Goal: Complete application form

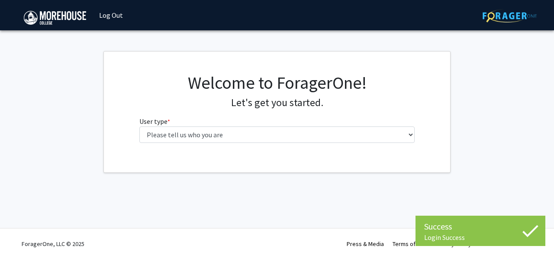
select select "1: undergrad"
click at [139, 126] on select "Please tell us who you are Undergraduate Student Master's Student Doctoral Cand…" at bounding box center [277, 134] width 276 height 16
click at [223, 149] on div "Welcome to ForagerOne! Let's get you started. User type * required Please tell …" at bounding box center [277, 110] width 289 height 77
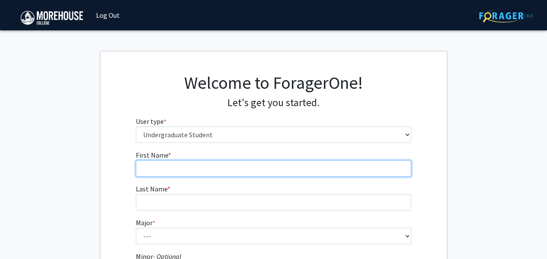
click at [205, 171] on input "First Name * required" at bounding box center [274, 168] width 276 height 16
type input "Bilal"
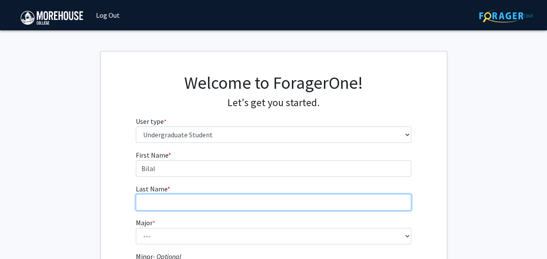
type input "[PERSON_NAME]"
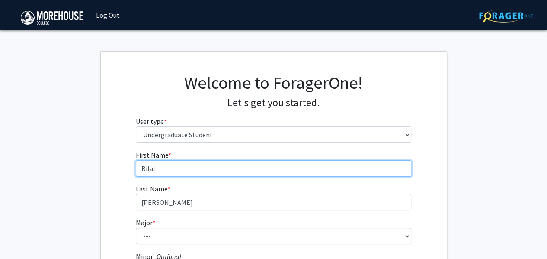
scroll to position [131, 0]
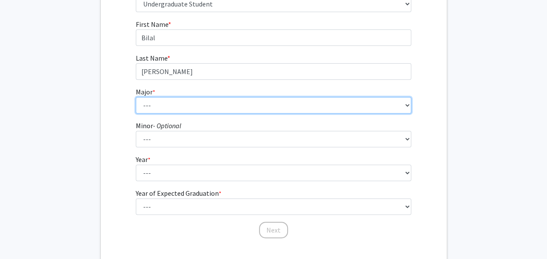
click at [196, 101] on select "--- Africana Studies Applied Physics Art History Art Studies Biology Business A…" at bounding box center [274, 105] width 276 height 16
select select "5: 2095"
click at [136, 97] on select "--- Africana Studies Applied Physics Art History Art Studies Biology Business A…" at bounding box center [274, 105] width 276 height 16
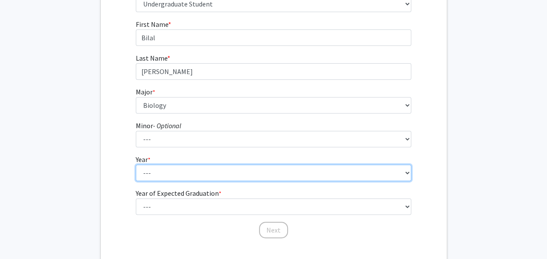
click at [156, 169] on select "--- First-year Sophomore Junior Senior Postbaccalaureate Certificate" at bounding box center [274, 172] width 276 height 16
select select "2: sophomore"
click at [136, 164] on select "--- First-year Sophomore Junior Senior Postbaccalaureate Certificate" at bounding box center [274, 172] width 276 height 16
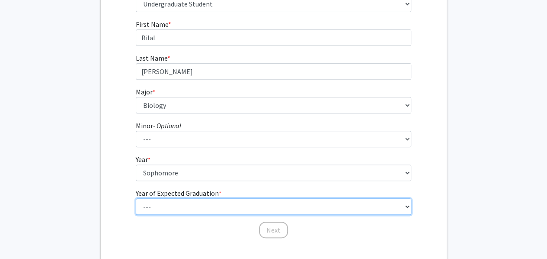
click at [186, 204] on select "--- 2025 2026 2027 2028 2029 2030 2031 2032 2033 2034" at bounding box center [274, 206] width 276 height 16
select select "4: 2028"
click at [136, 198] on select "--- 2025 2026 2027 2028 2029 2030 2031 2032 2033 2034" at bounding box center [274, 206] width 276 height 16
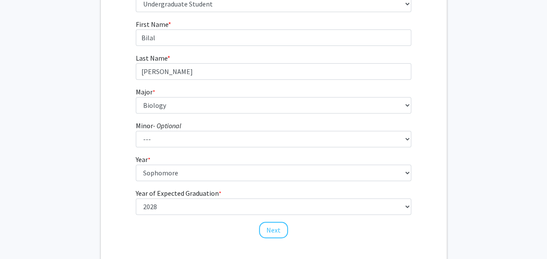
click at [186, 229] on div "Next" at bounding box center [274, 226] width 276 height 9
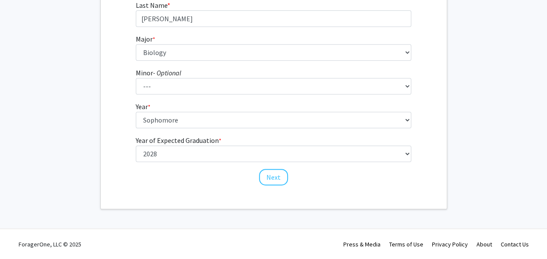
scroll to position [183, 0]
click at [275, 179] on button "Next" at bounding box center [273, 177] width 29 height 16
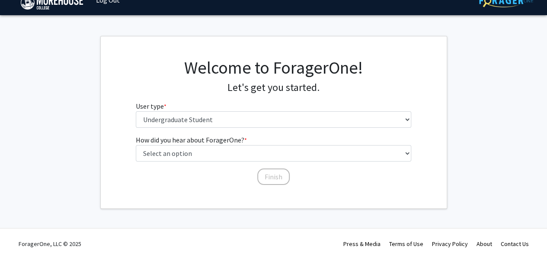
scroll to position [0, 0]
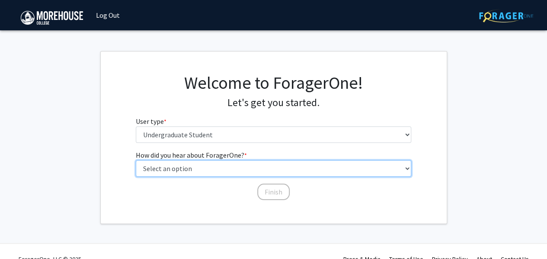
click at [211, 170] on select "Select an option Peer/student recommendation Faculty/staff recommendation Unive…" at bounding box center [274, 168] width 276 height 16
select select "2: faculty_recommendation"
click at [136, 160] on select "Select an option Peer/student recommendation Faculty/staff recommendation Unive…" at bounding box center [274, 168] width 276 height 16
click at [203, 172] on select "Select an option Peer/student recommendation Faculty/staff recommendation Unive…" at bounding box center [274, 168] width 276 height 16
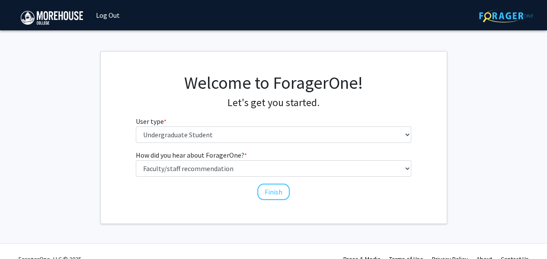
click at [101, 173] on div "How did you hear about ForagerOne? * required Select an option Peer/student rec…" at bounding box center [274, 175] width 346 height 51
click at [270, 191] on button "Finish" at bounding box center [273, 191] width 32 height 16
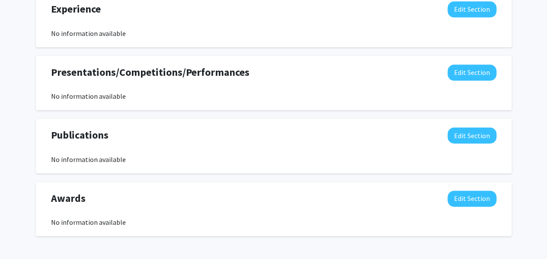
scroll to position [553, 0]
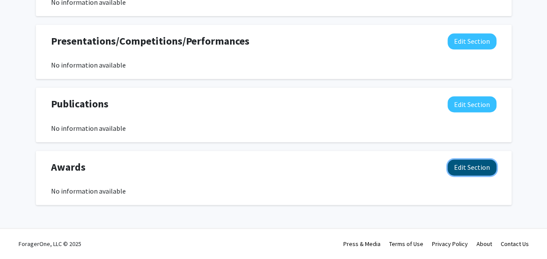
click at [456, 167] on button "Edit Section" at bounding box center [472, 167] width 49 height 16
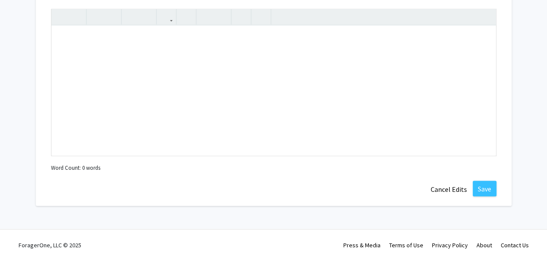
scroll to position [740, 0]
click at [445, 192] on button "Cancel Edits" at bounding box center [449, 189] width 48 height 16
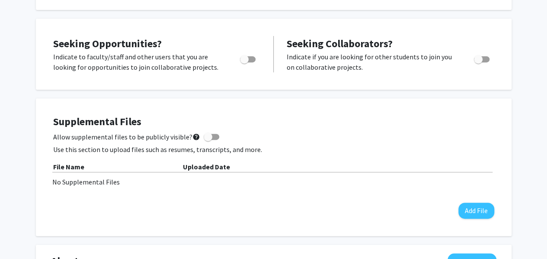
scroll to position [0, 0]
